Goal: Task Accomplishment & Management: Complete application form

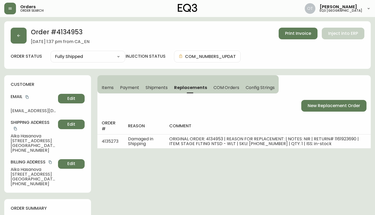
select select "FULLY_SHIPPED"
click at [14, 32] on button "button" at bounding box center [19, 36] width 16 height 16
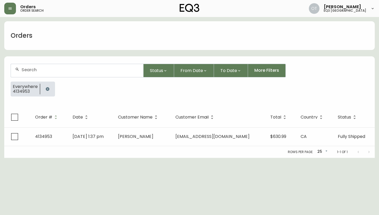
click at [41, 74] on div at bounding box center [77, 70] width 132 height 13
paste input "4135134"
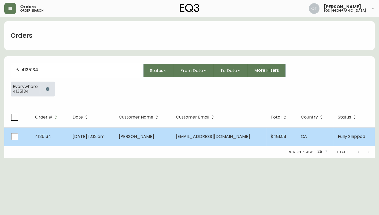
type input "4135134"
drag, startPoint x: 49, startPoint y: 135, endPoint x: 54, endPoint y: 137, distance: 5.6
click at [49, 136] on span "4135134" at bounding box center [43, 136] width 16 height 6
click at [172, 142] on td "[PERSON_NAME]" at bounding box center [143, 136] width 57 height 19
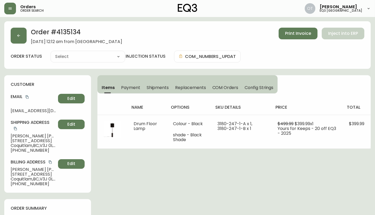
type input "Fully Shipped"
select select "FULLY_SHIPPED"
click at [191, 87] on span "Replacements" at bounding box center [190, 88] width 31 height 6
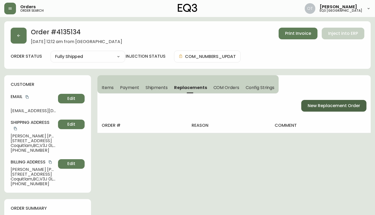
click at [310, 107] on span "New Replacement Order" at bounding box center [333, 106] width 52 height 6
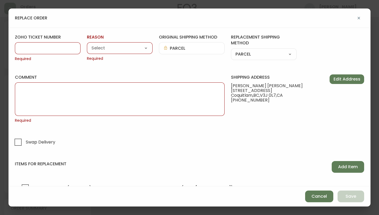
click at [50, 48] on input "zoho ticket number" at bounding box center [47, 48] width 57 height 5
paste input "#830556"
click at [24, 47] on input "#830556" at bounding box center [47, 48] width 57 height 5
type input "830556"
click at [105, 48] on select "Customer Related Damaged in Shipping Lost in Transit or Missing Order Manufactu…" at bounding box center [120, 48] width 66 height 8
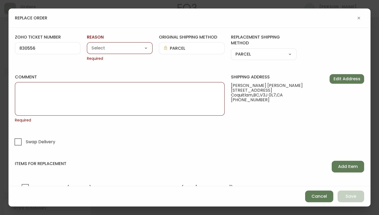
select select "Manufacturing Defect"
click at [87, 44] on select "Customer Related Damaged in Shipping Lost in Transit or Missing Order Manufactu…" at bounding box center [120, 48] width 66 height 8
type input "Manufacturing Defect"
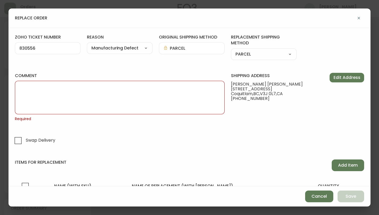
click at [116, 96] on textarea "comment" at bounding box center [119, 97] width 201 height 27
paste textarea "#830556"
type textarea "#830556"
click at [55, 96] on textarea "comment" at bounding box center [119, 97] width 201 height 27
paste textarea "ORIGINAL ORDER: 4135134 | REASON FOR REPLACEMENT: MFG DEFECT | NOTES: NIR | RET…"
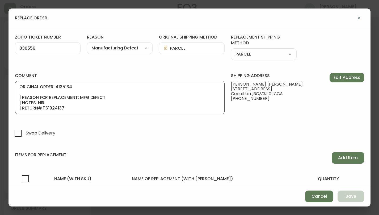
scroll to position [27, 0]
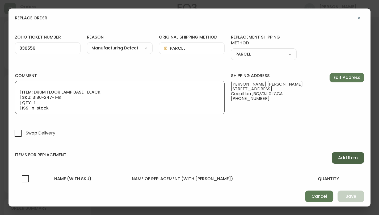
type textarea "ORIGINAL ORDER: 4135134 | REASON FOR REPLACEMENT: MFG DEFECT | NOTES: NIR | RET…"
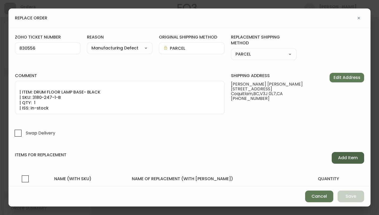
click at [351, 156] on span "Add Item" at bounding box center [348, 158] width 20 height 6
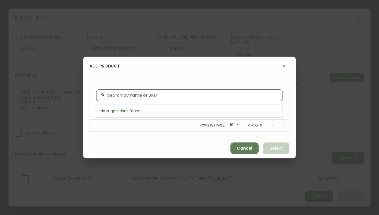
click at [129, 94] on input "text" at bounding box center [192, 95] width 171 height 5
paste input "3180-247-1-B"
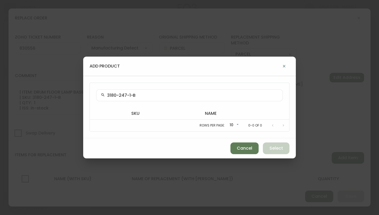
click at [178, 96] on input "3180-247-1-B" at bounding box center [192, 95] width 171 height 5
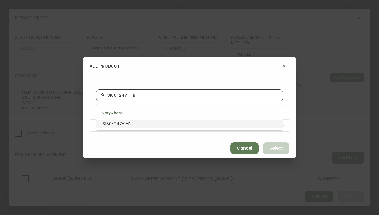
click at [131, 124] on li "3180-247-1-B" at bounding box center [189, 123] width 186 height 9
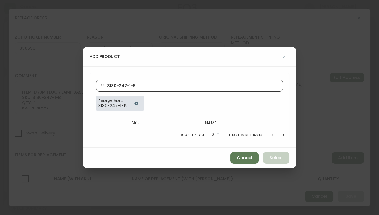
click at [141, 88] on div "3180-247-1-B" at bounding box center [189, 86] width 187 height 12
click at [143, 83] on input "3180-247-1-B" at bounding box center [192, 85] width 171 height 5
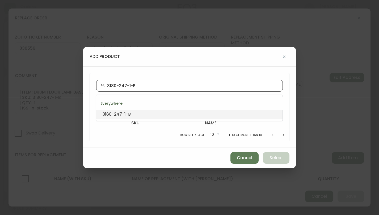
click at [141, 86] on input "3180-247-1-B" at bounding box center [192, 85] width 171 height 5
click at [111, 86] on input "3180-247-1-B" at bounding box center [192, 85] width 171 height 5
click at [107, 86] on input "3180-247-1-B" at bounding box center [192, 85] width 171 height 5
click at [139, 86] on input "3180-247-1-B" at bounding box center [192, 85] width 171 height 5
click at [106, 84] on div "3180-247-1-B" at bounding box center [189, 86] width 187 height 12
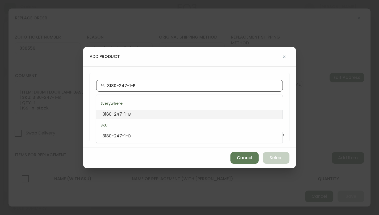
click at [119, 115] on span "3180-247-1-B" at bounding box center [117, 114] width 28 height 6
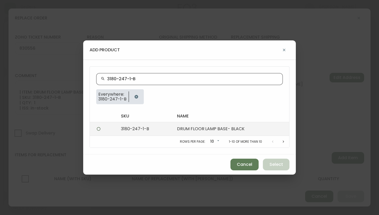
type input "3180-247-1-B"
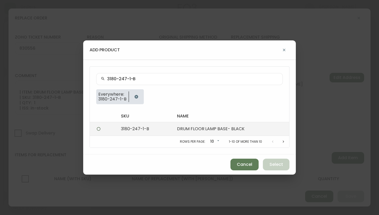
click at [177, 129] on td "DRUM FLOOR LAMP BASE- BLACK" at bounding box center [231, 129] width 116 height 14
radio input "true"
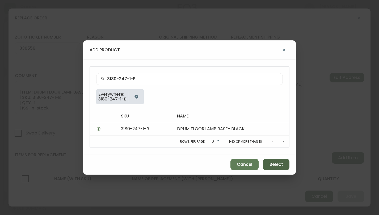
click at [273, 163] on span "Select" at bounding box center [277, 165] width 14 height 6
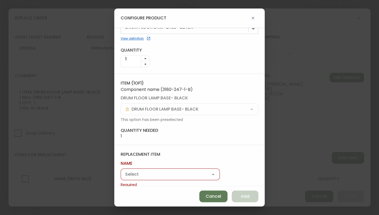
scroll to position [29, 0]
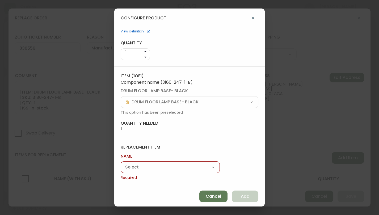
click at [159, 167] on select "Drum Floor Lamp" at bounding box center [170, 167] width 99 height 8
select select "cmf7t59mf83l70146anc5w821"
click at [121, 170] on select "Drum Floor Lamp" at bounding box center [170, 167] width 99 height 8
type input "Drum Floor Lamp"
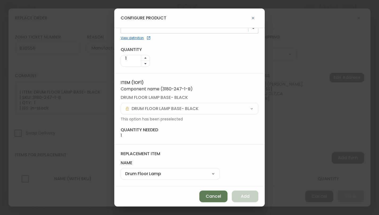
scroll to position [22, 0]
click at [242, 195] on span "Add" at bounding box center [245, 197] width 9 height 6
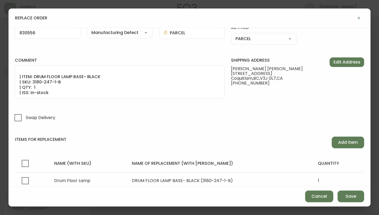
scroll to position [0, 0]
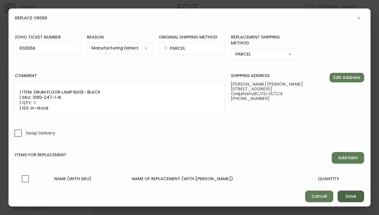
click at [351, 196] on span "Save" at bounding box center [351, 197] width 11 height 6
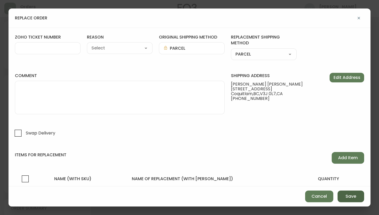
select select
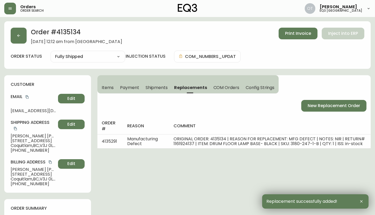
click at [34, 88] on div "customer Email [EMAIL_ADDRESS][DOMAIN_NAME] Edit Shipping Address [PERSON_NAME]…" at bounding box center [47, 133] width 87 height 117
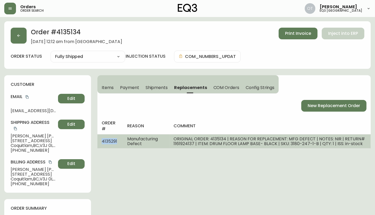
drag, startPoint x: 101, startPoint y: 141, endPoint x: 117, endPoint y: 142, distance: 16.3
click at [117, 142] on td "4135291" at bounding box center [110, 141] width 26 height 14
copy span "4135291"
